Goal: Task Accomplishment & Management: Complete application form

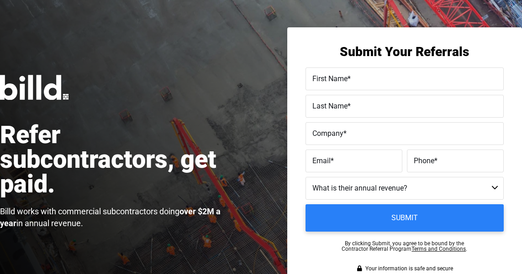
click at [355, 78] on label "First Name *" at bounding box center [404, 79] width 185 height 13
click at [355, 78] on input "First Name *" at bounding box center [405, 79] width 198 height 23
paste input "[PERSON_NAME]"
type input "[PERSON_NAME]"
click at [325, 102] on span "Last Name" at bounding box center [329, 106] width 35 height 9
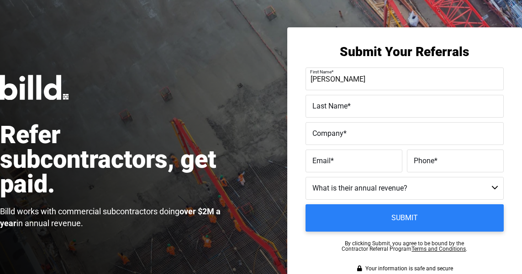
click at [325, 102] on input "Last Name *" at bounding box center [405, 106] width 198 height 23
click at [325, 109] on input "Last Name *" at bounding box center [405, 106] width 198 height 23
paste input "[PERSON_NAME]"
type input "[PERSON_NAME]"
click at [360, 141] on input "Company *" at bounding box center [405, 133] width 198 height 23
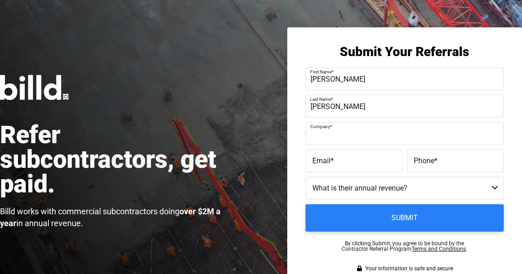
click at [315, 139] on input "Company *" at bounding box center [405, 133] width 198 height 23
paste input "[PERSON_NAME] Glazing & Aluminum LLC"
type input "[PERSON_NAME] Glazing & Aluminum LLC"
click at [314, 155] on label "Email *" at bounding box center [353, 161] width 83 height 13
click at [314, 154] on input "Email *" at bounding box center [354, 161] width 97 height 23
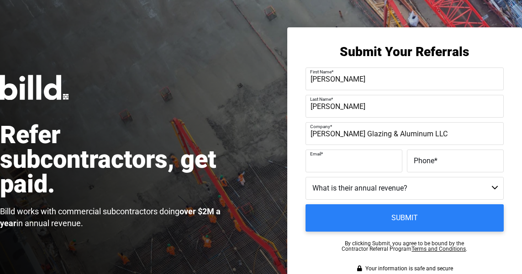
paste input "[EMAIL_ADDRESS][DOMAIN_NAME]"
type input "[EMAIL_ADDRESS][DOMAIN_NAME]"
click at [419, 160] on span "Phone" at bounding box center [424, 161] width 21 height 9
click at [419, 160] on input "Phone *" at bounding box center [455, 161] width 97 height 23
type input "[PHONE_NUMBER]"
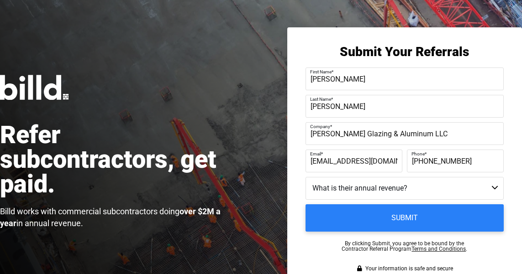
click at [414, 190] on select "Less than $1M $1M - $2M $2M - $4M $4M - $8M $8M - $25M $25M - $40M $40M +" at bounding box center [405, 188] width 198 height 23
select select "$2M - $4M"
click at [306, 177] on select "Less than $1M $1M - $2M $2M - $4M $4M - $8M $8M - $25M $25M - $40M $40M +" at bounding box center [405, 188] width 198 height 23
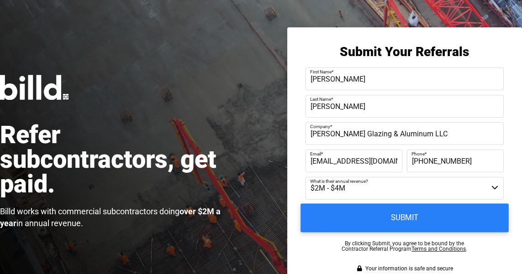
click at [395, 214] on input "Submit" at bounding box center [405, 218] width 208 height 29
